Goal: Task Accomplishment & Management: Complete application form

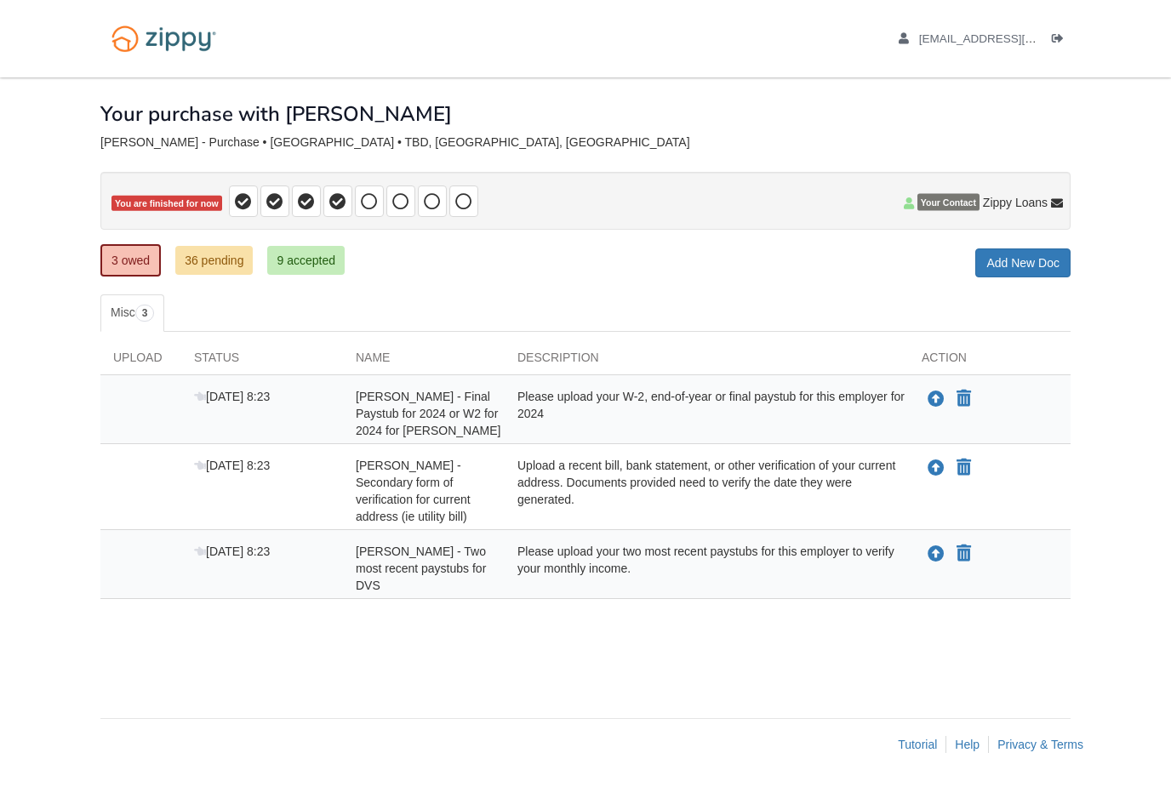
click at [144, 559] on div at bounding box center [140, 568] width 81 height 51
click at [938, 554] on icon "Upload Eric Wright - Two most recent paystubs for DVS" at bounding box center [935, 554] width 17 height 17
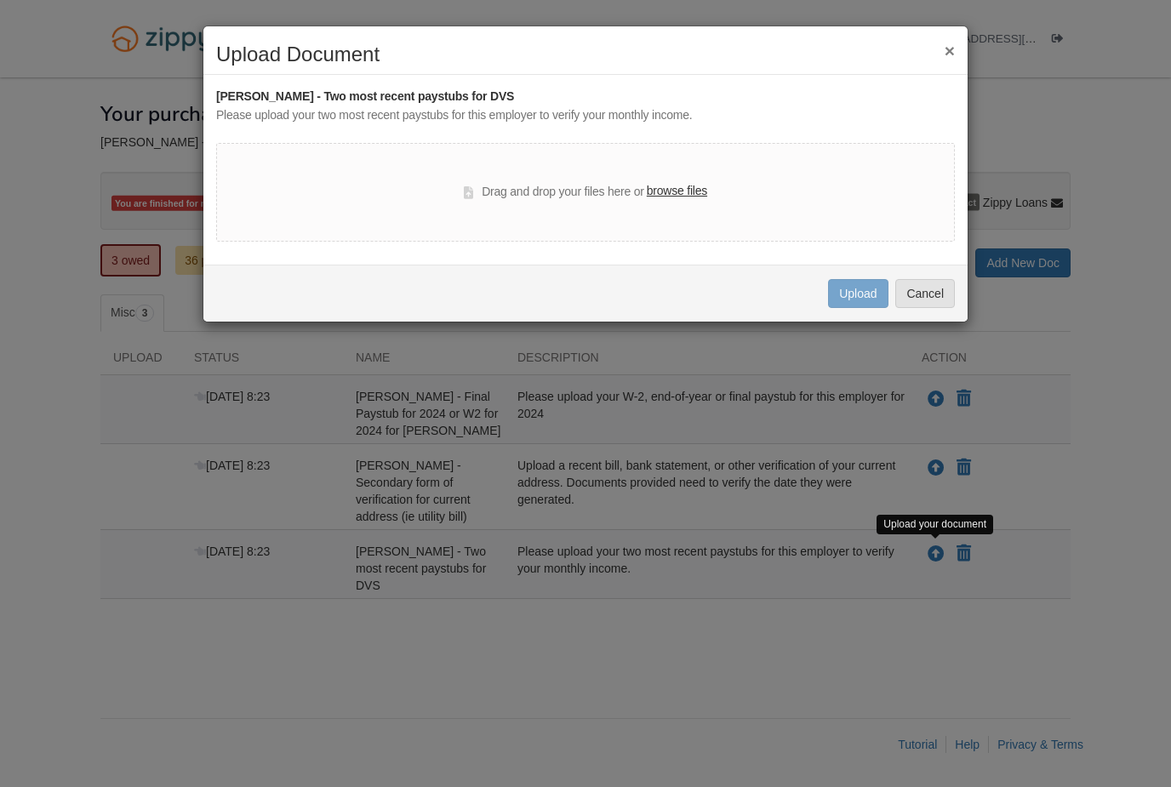
click at [672, 195] on label "browse files" at bounding box center [677, 191] width 60 height 19
click at [0, 0] on input "browse files" at bounding box center [0, 0] width 0 height 0
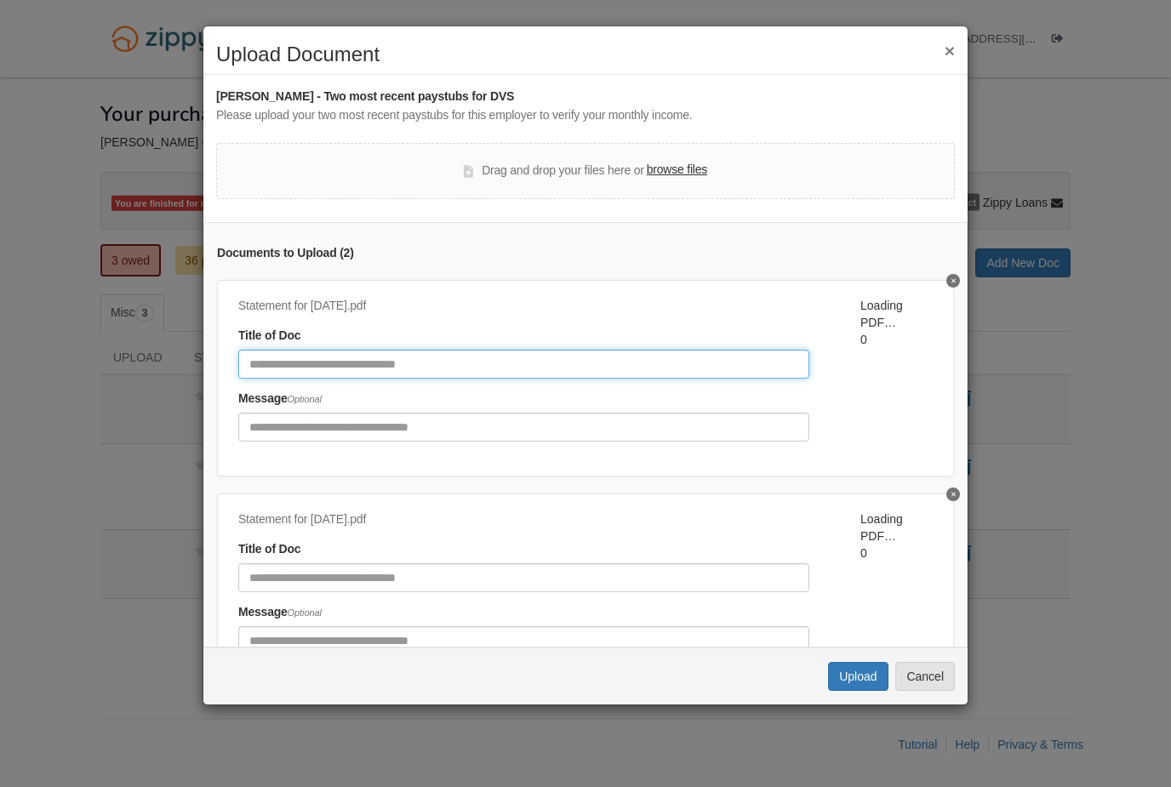
click at [438, 355] on input "Document Title" at bounding box center [523, 364] width 571 height 29
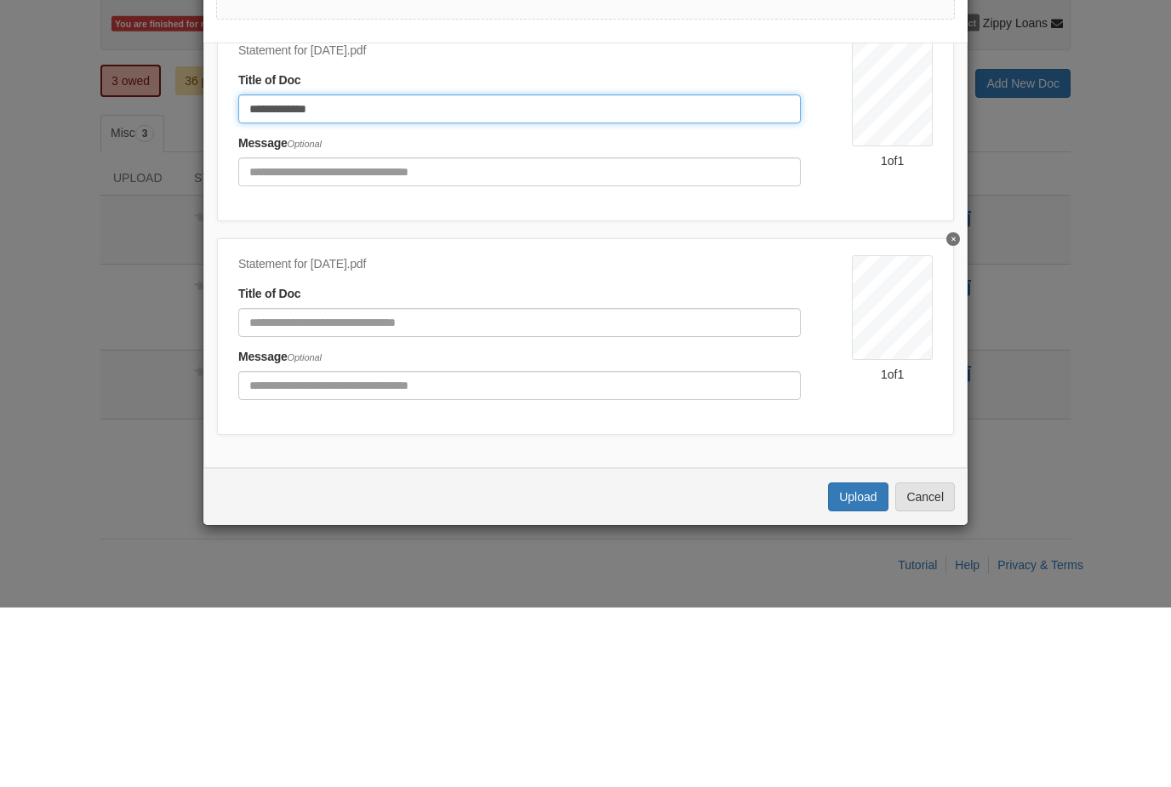
scroll to position [76, 0]
type input "**********"
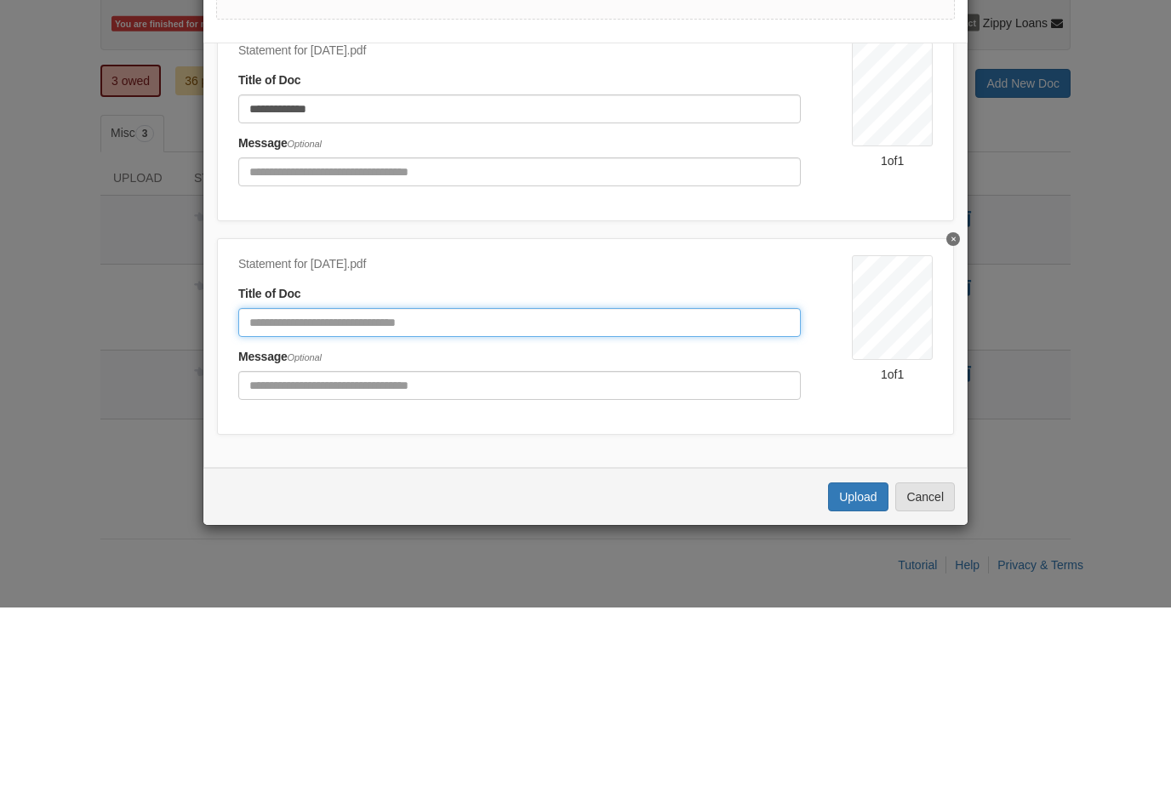
click at [314, 487] on input "Document Title" at bounding box center [519, 501] width 562 height 29
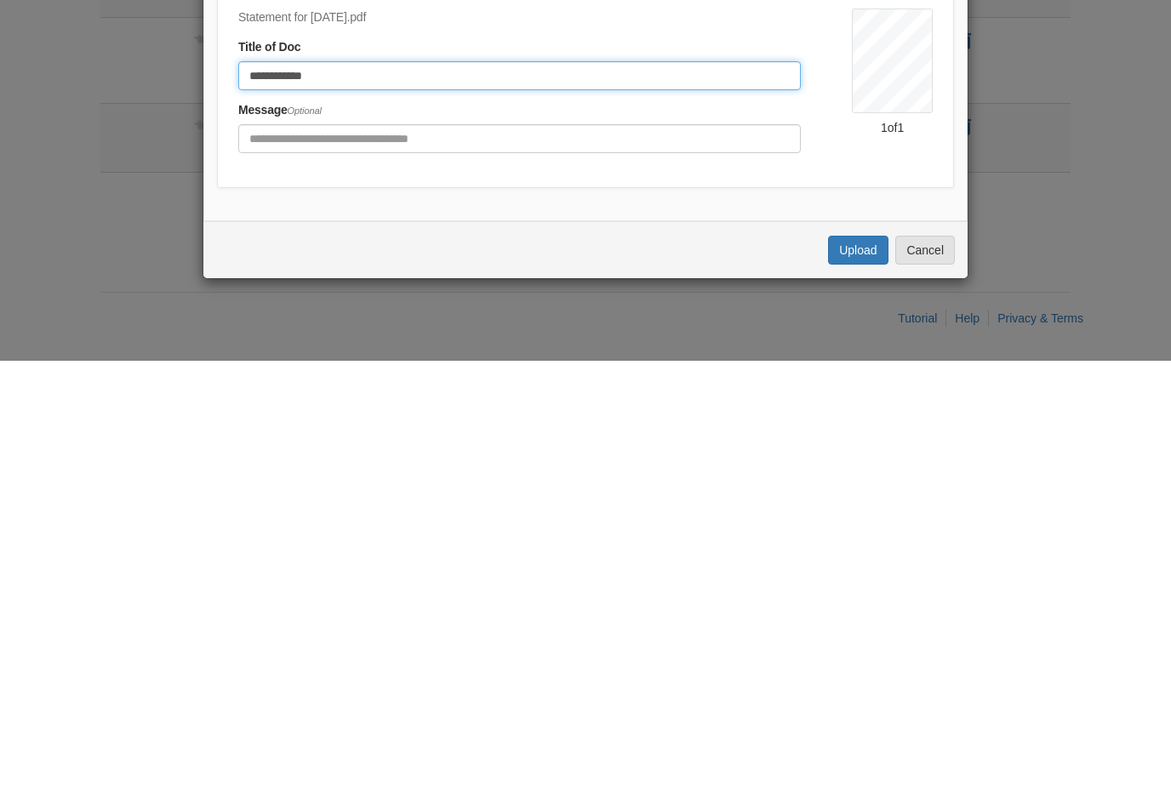
type input "**********"
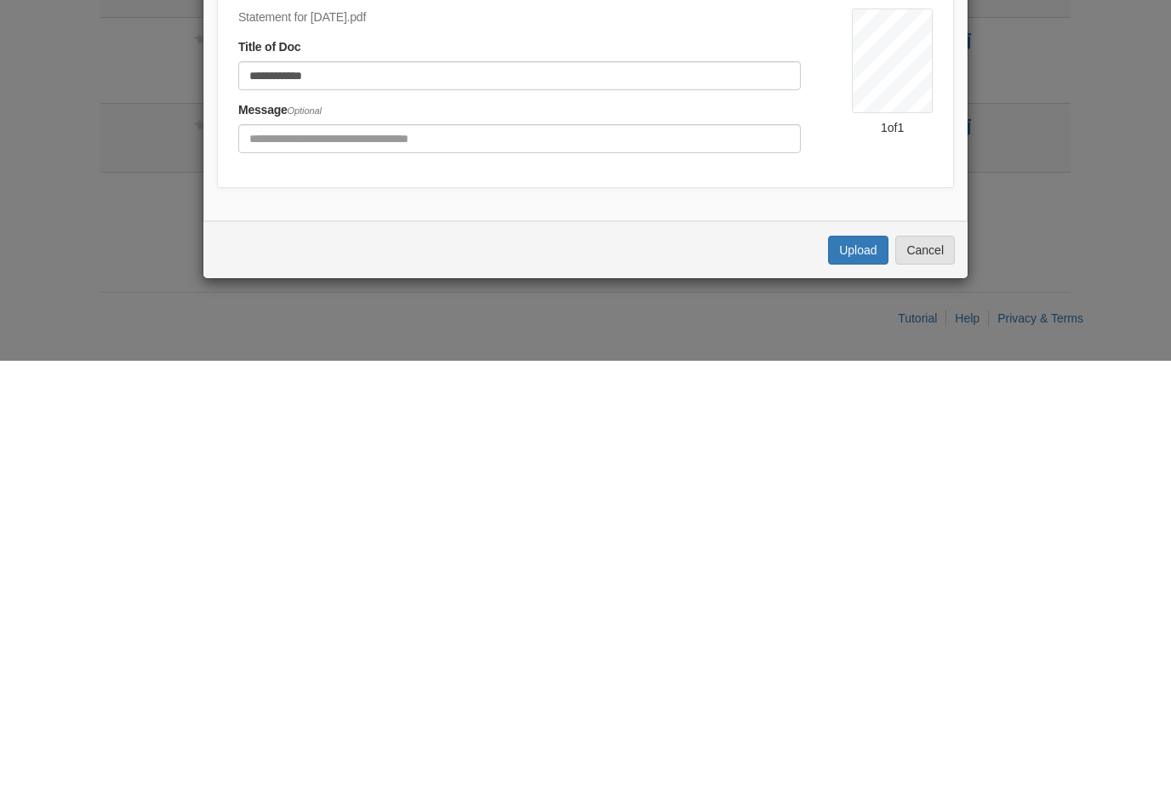
click at [852, 662] on button "Upload" at bounding box center [858, 676] width 60 height 29
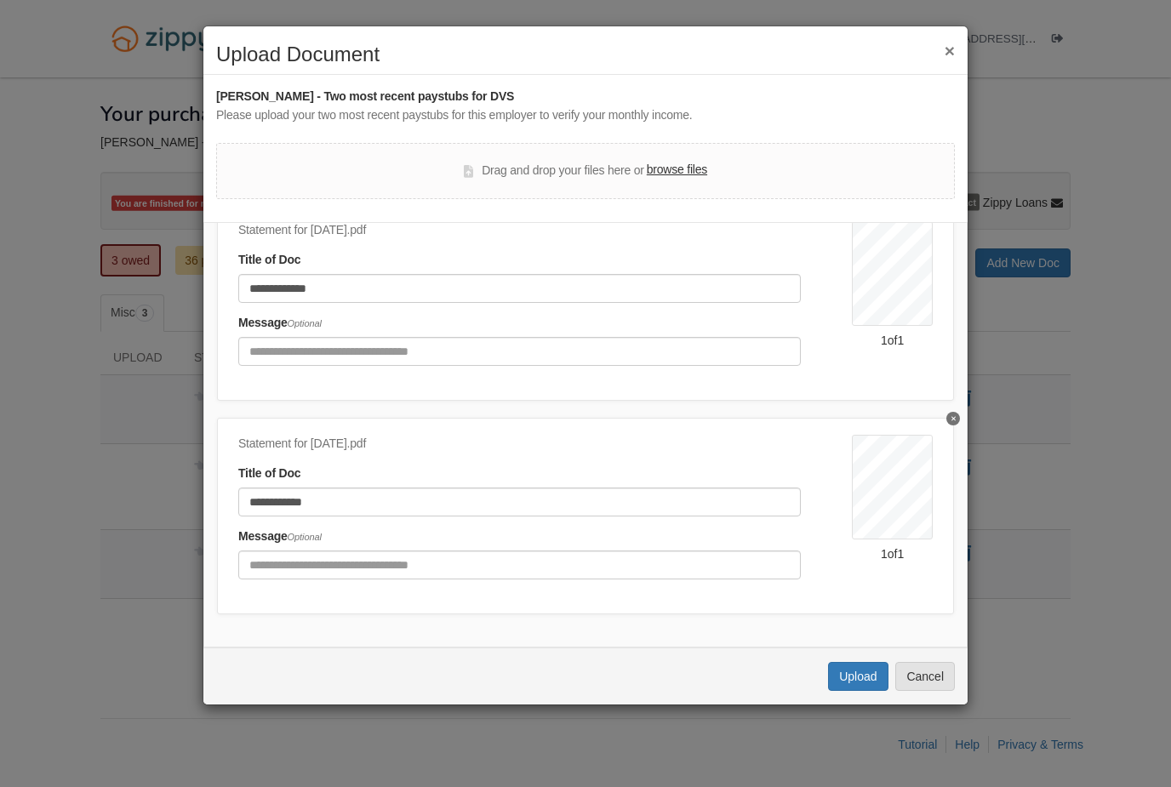
click at [851, 675] on button "Upload" at bounding box center [858, 676] width 60 height 29
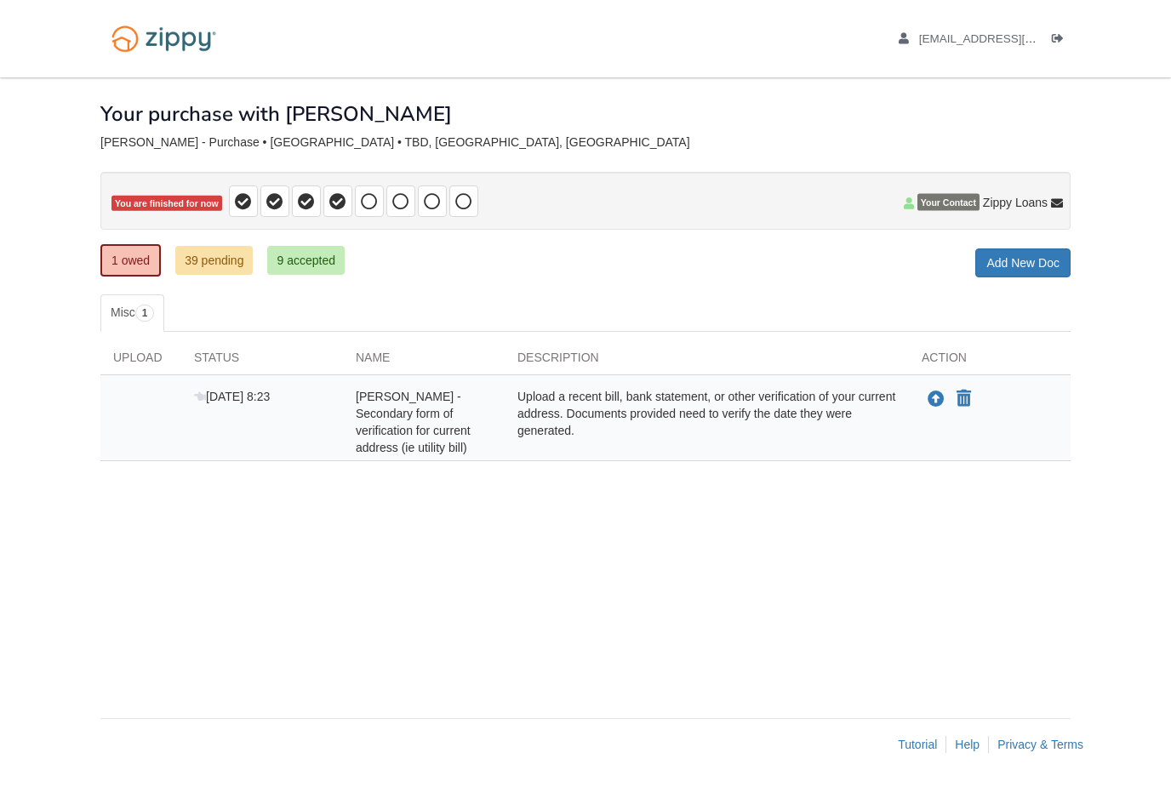
scroll to position [54, 0]
